Goal: Task Accomplishment & Management: Manage account settings

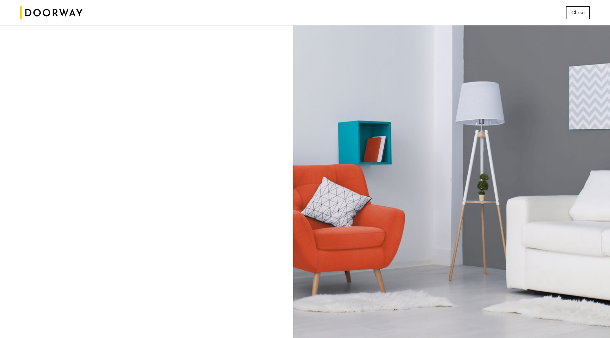
click at [576, 13] on span "Close" at bounding box center [577, 13] width 13 height 8
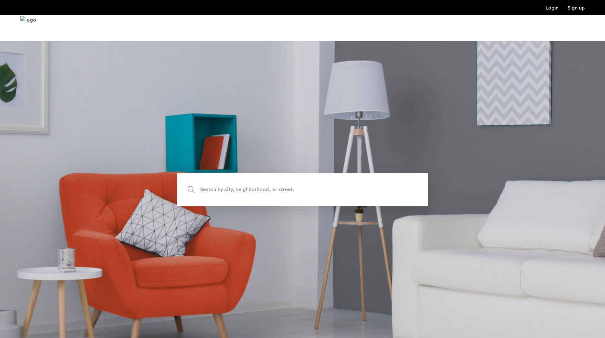
click at [551, 8] on link "Login" at bounding box center [552, 7] width 13 height 5
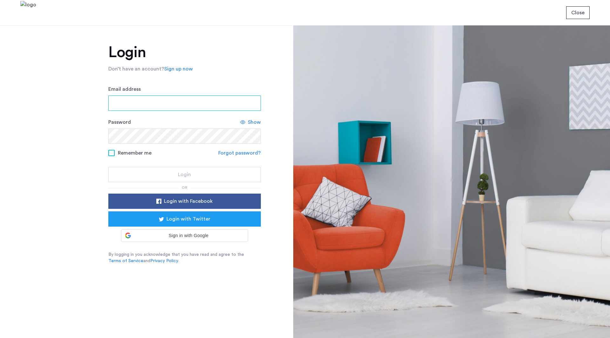
click at [197, 100] on input "Email address" at bounding box center [184, 103] width 152 height 15
type input "**********"
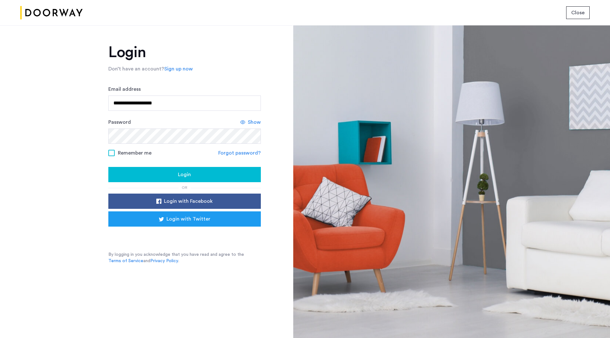
click at [112, 155] on span at bounding box center [111, 153] width 6 height 6
click at [170, 174] on div "Login" at bounding box center [184, 175] width 142 height 8
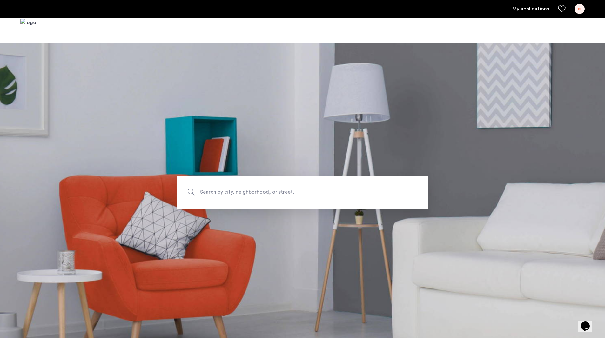
click at [532, 10] on link "My applications" at bounding box center [530, 9] width 37 height 8
click at [530, 9] on link "My applications" at bounding box center [530, 9] width 37 height 8
click at [525, 7] on link "My applications" at bounding box center [530, 9] width 37 height 8
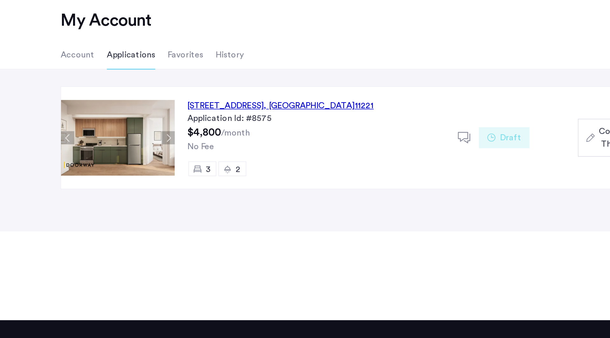
click at [356, 135] on icon at bounding box center [358, 136] width 8 height 8
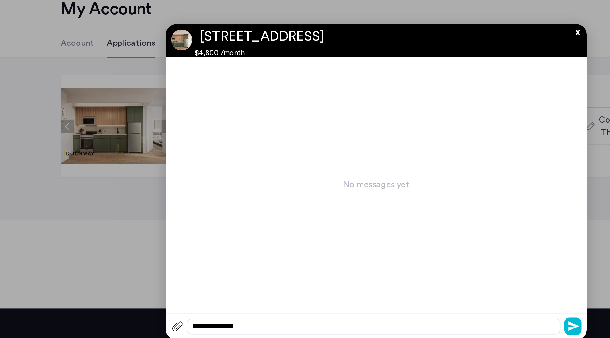
click at [426, 80] on button "x" at bounding box center [425, 77] width 10 height 7
